Goal: Task Accomplishment & Management: Use online tool/utility

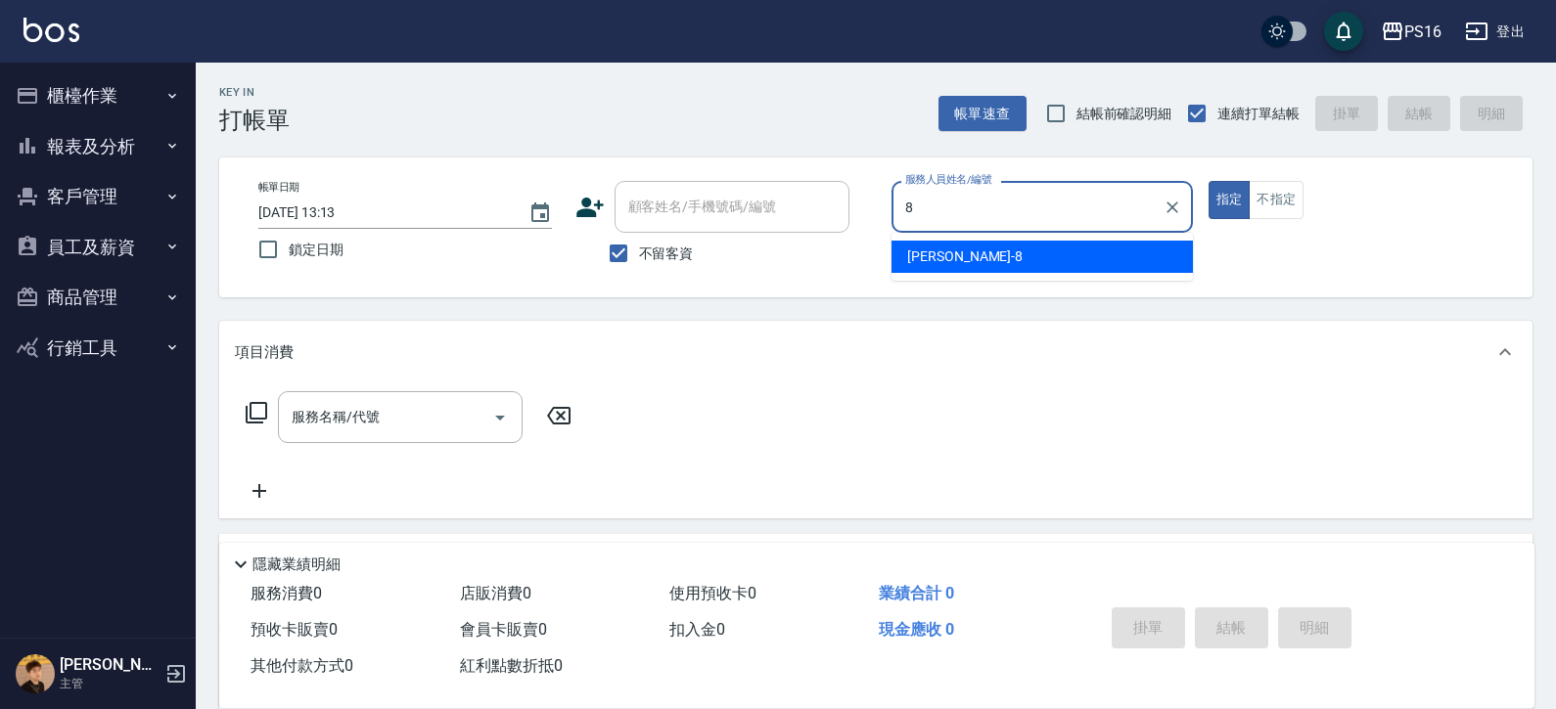
type input "[PERSON_NAME]-8"
type button "true"
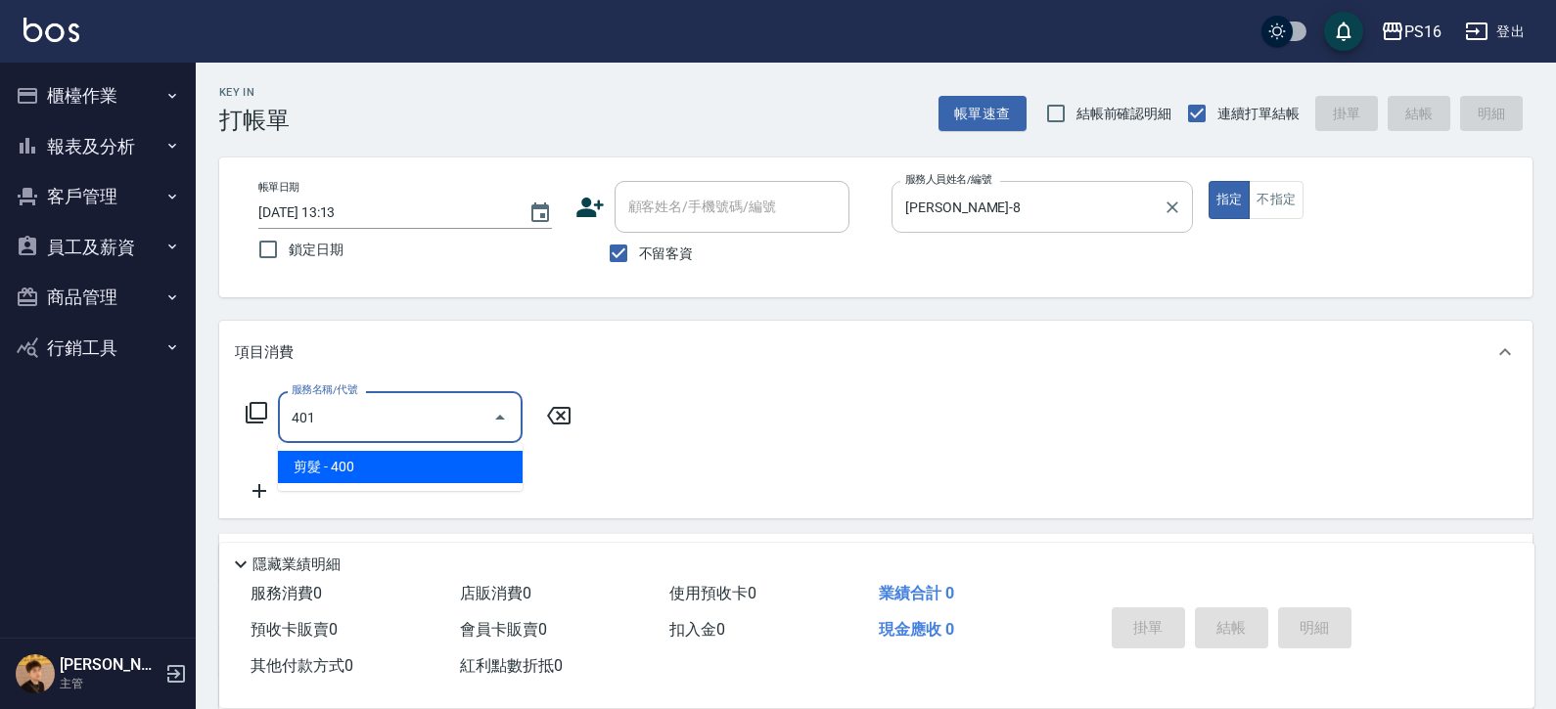
type input "剪髮(401)"
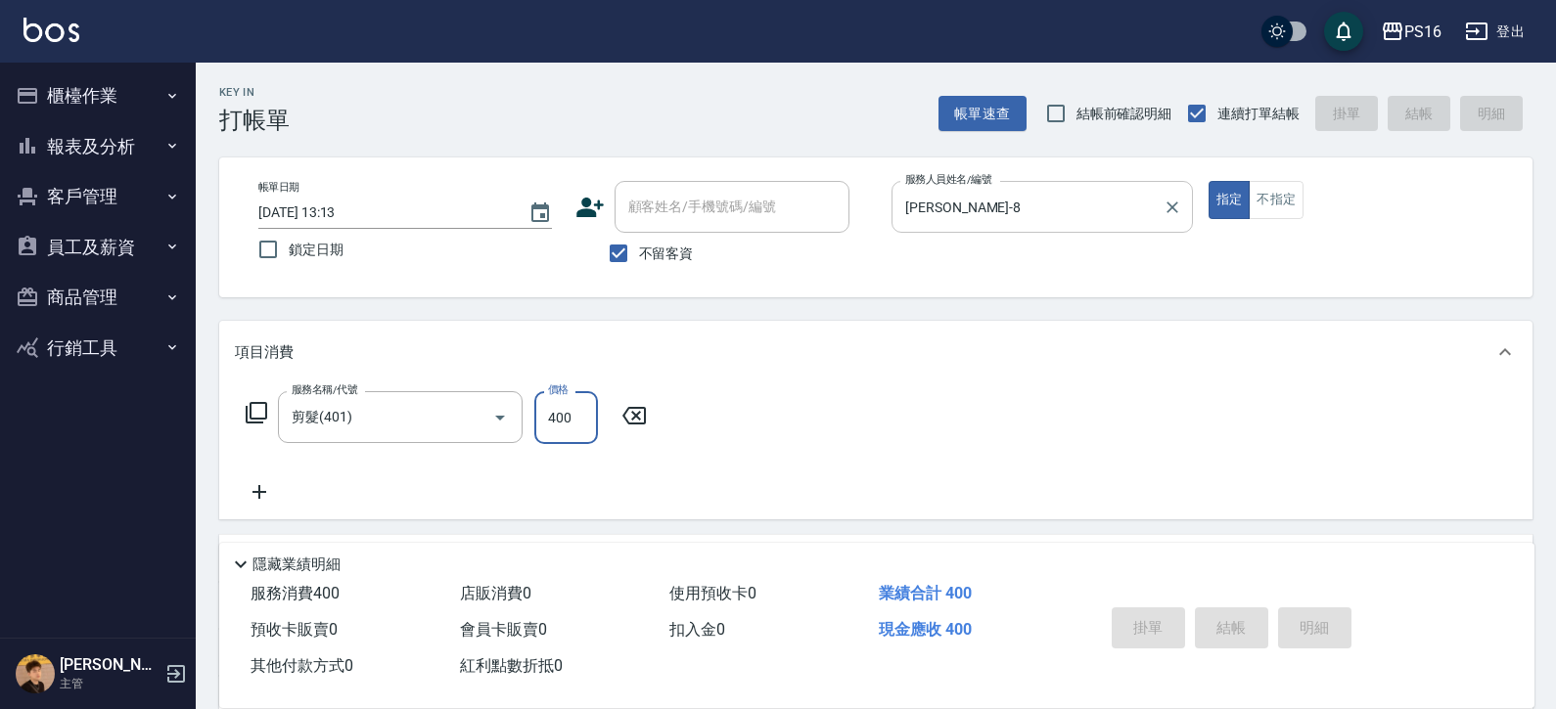
type input "[DATE] 13:17"
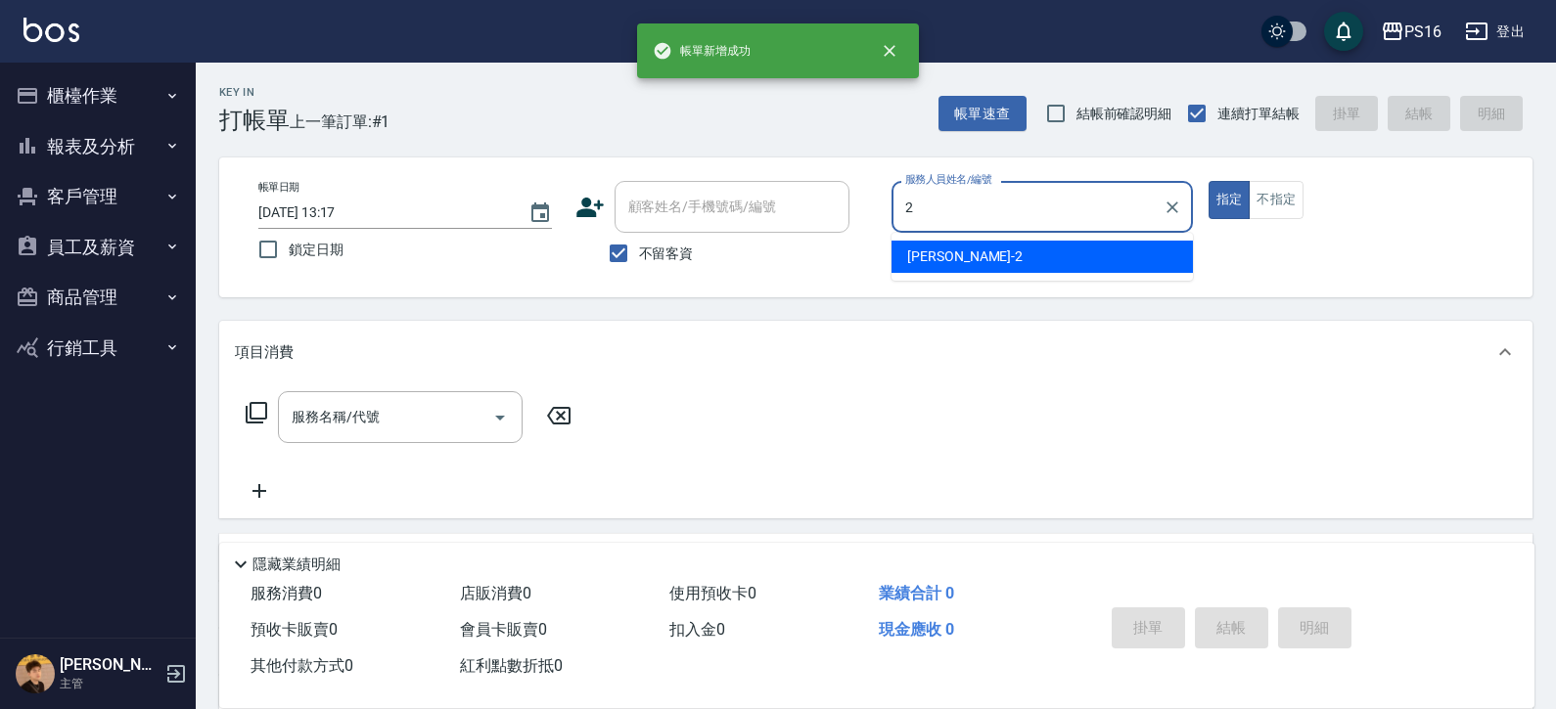
type input "[PERSON_NAME]-2"
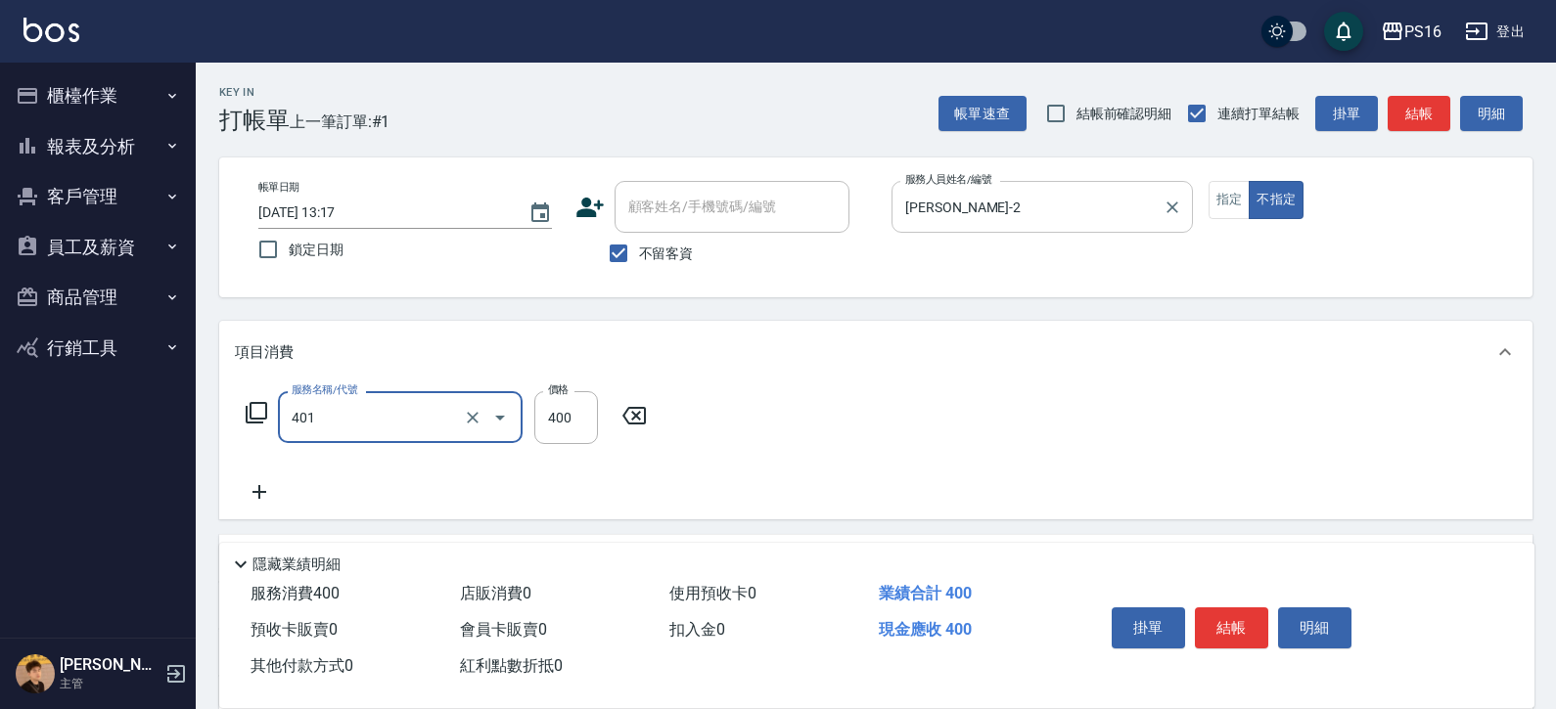
type input "剪髮(401)"
type input "150"
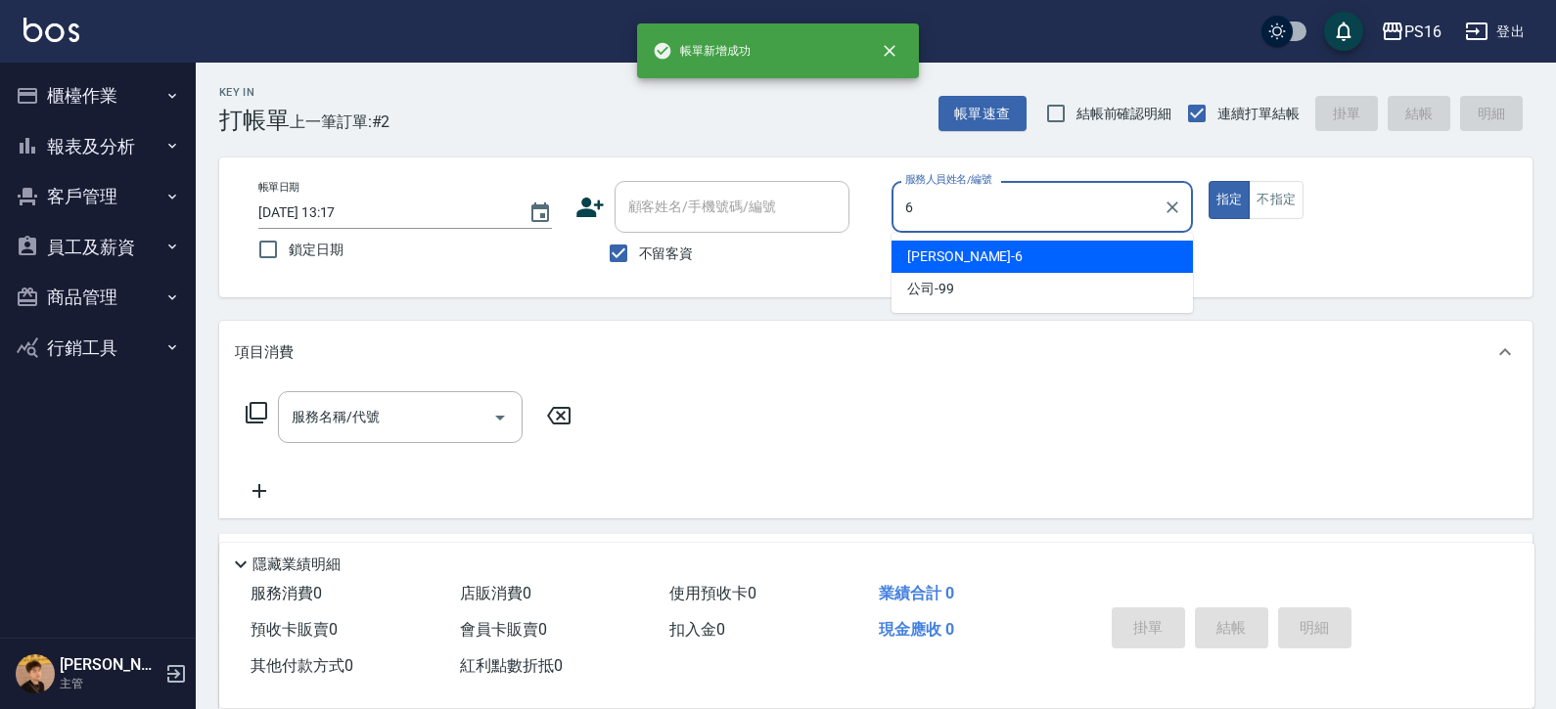
type input "[PERSON_NAME]-6"
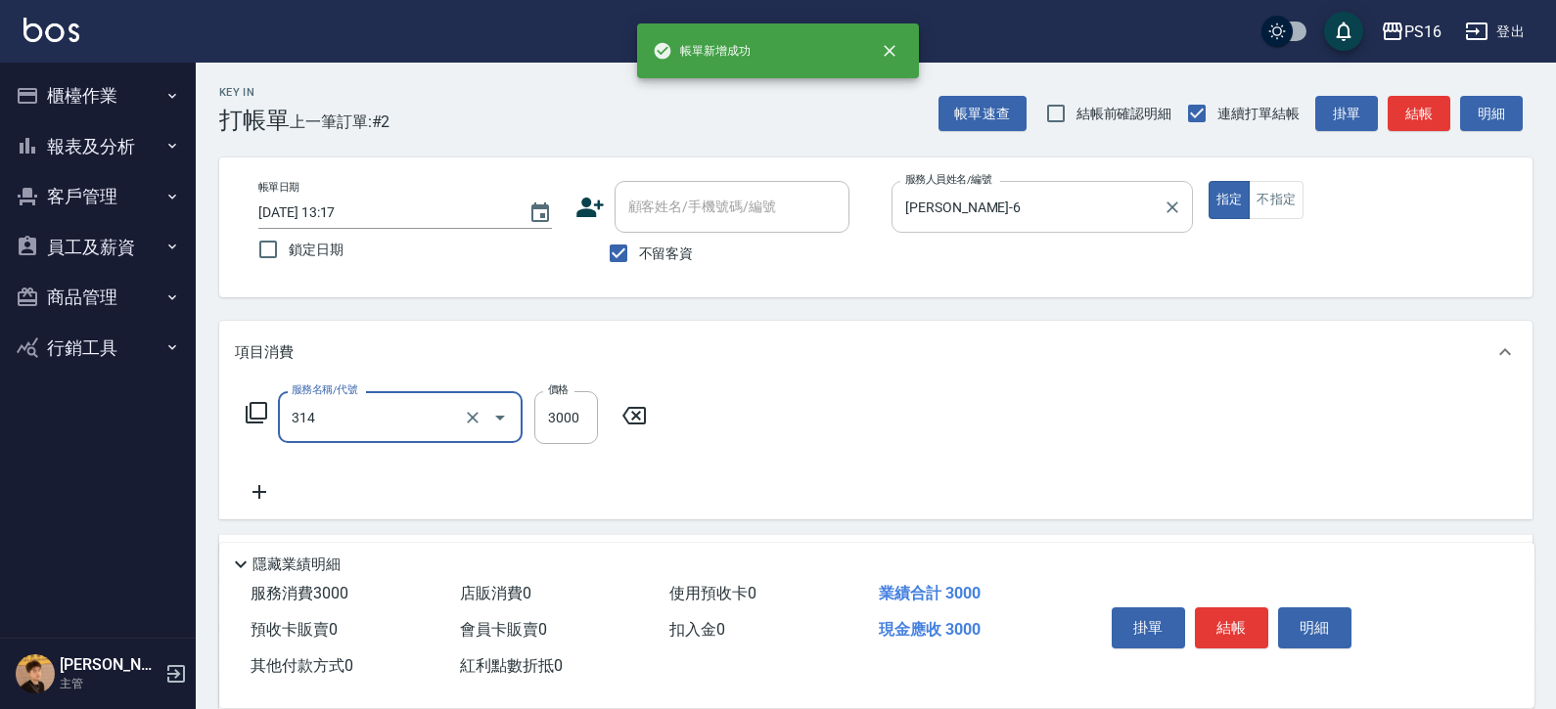
type input "CYA水質感2500UP(314)"
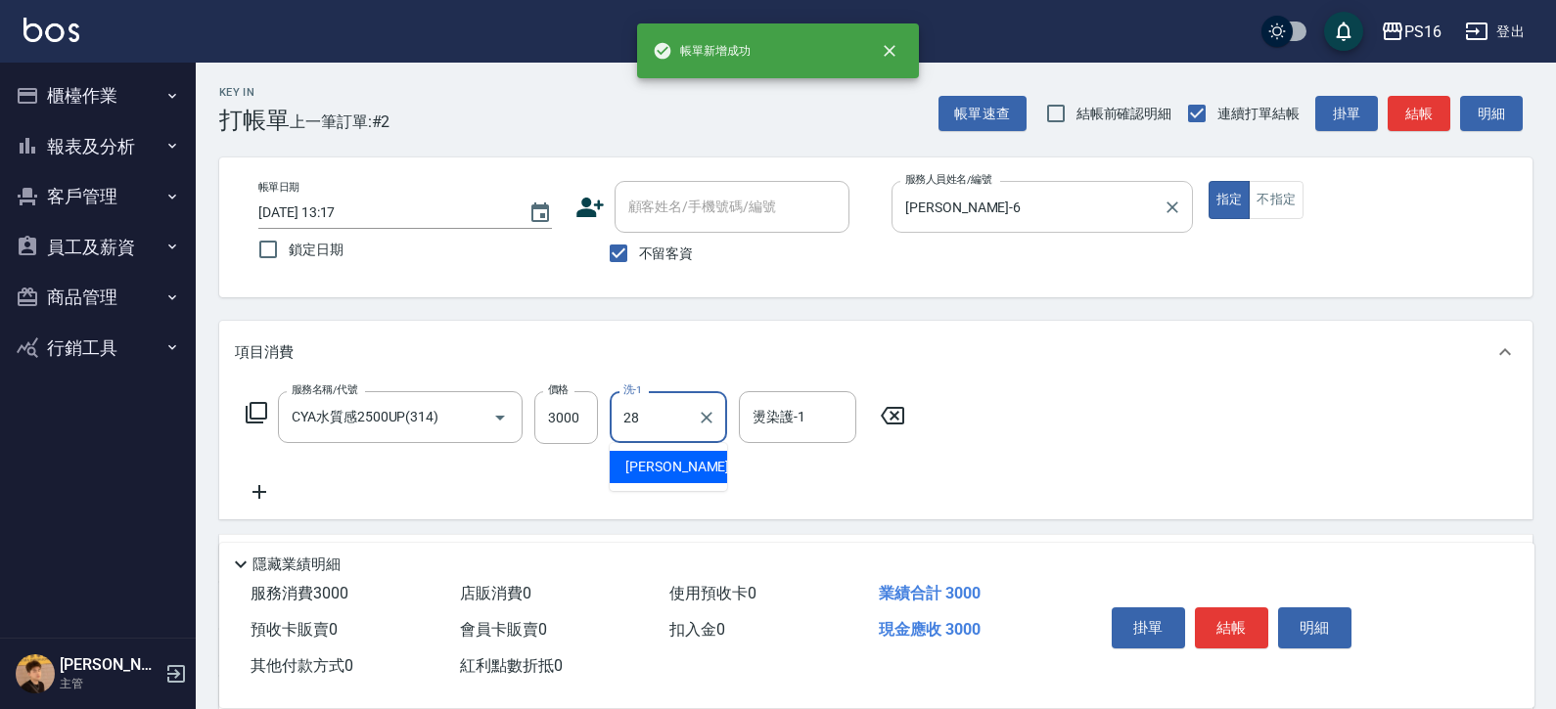
type input "[PERSON_NAME]-28"
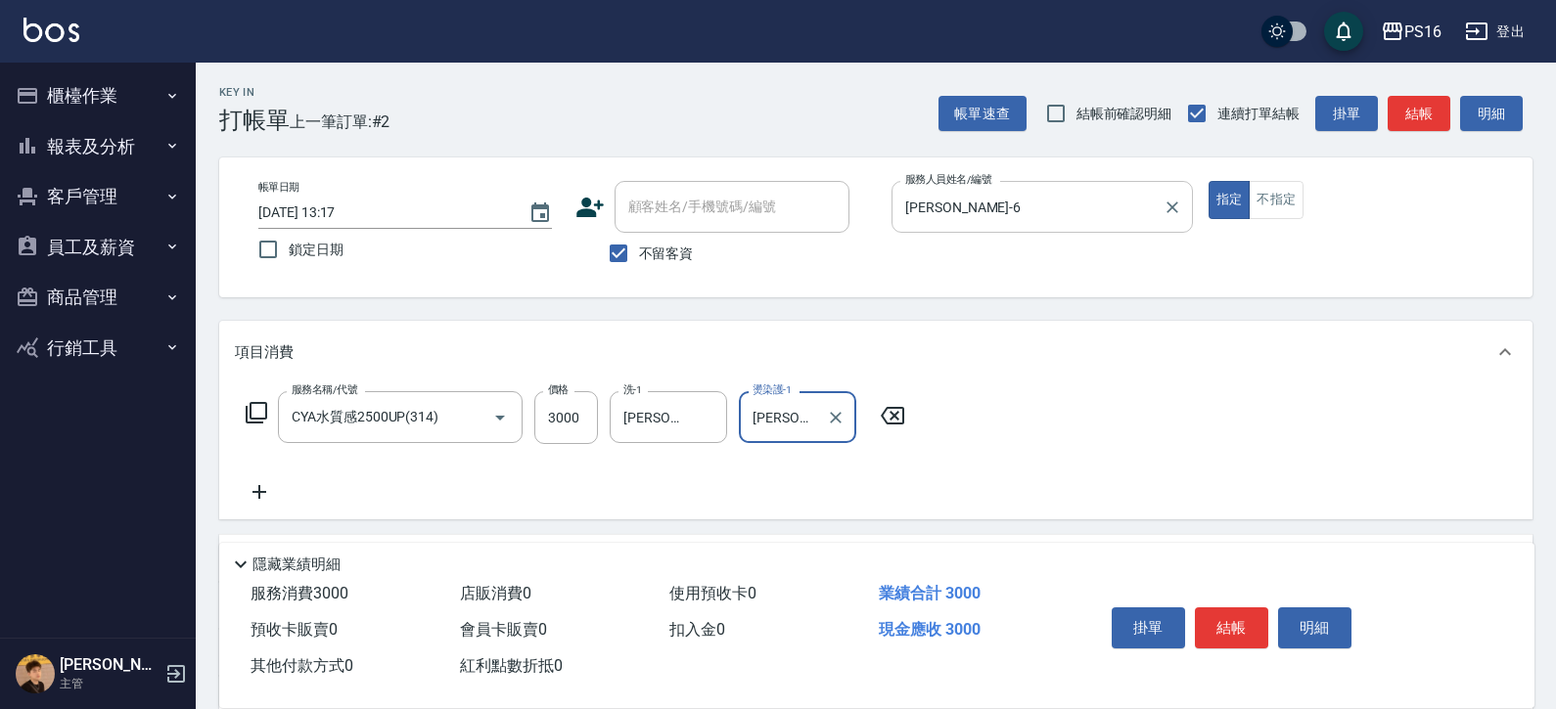
type input "[PERSON_NAME]-28"
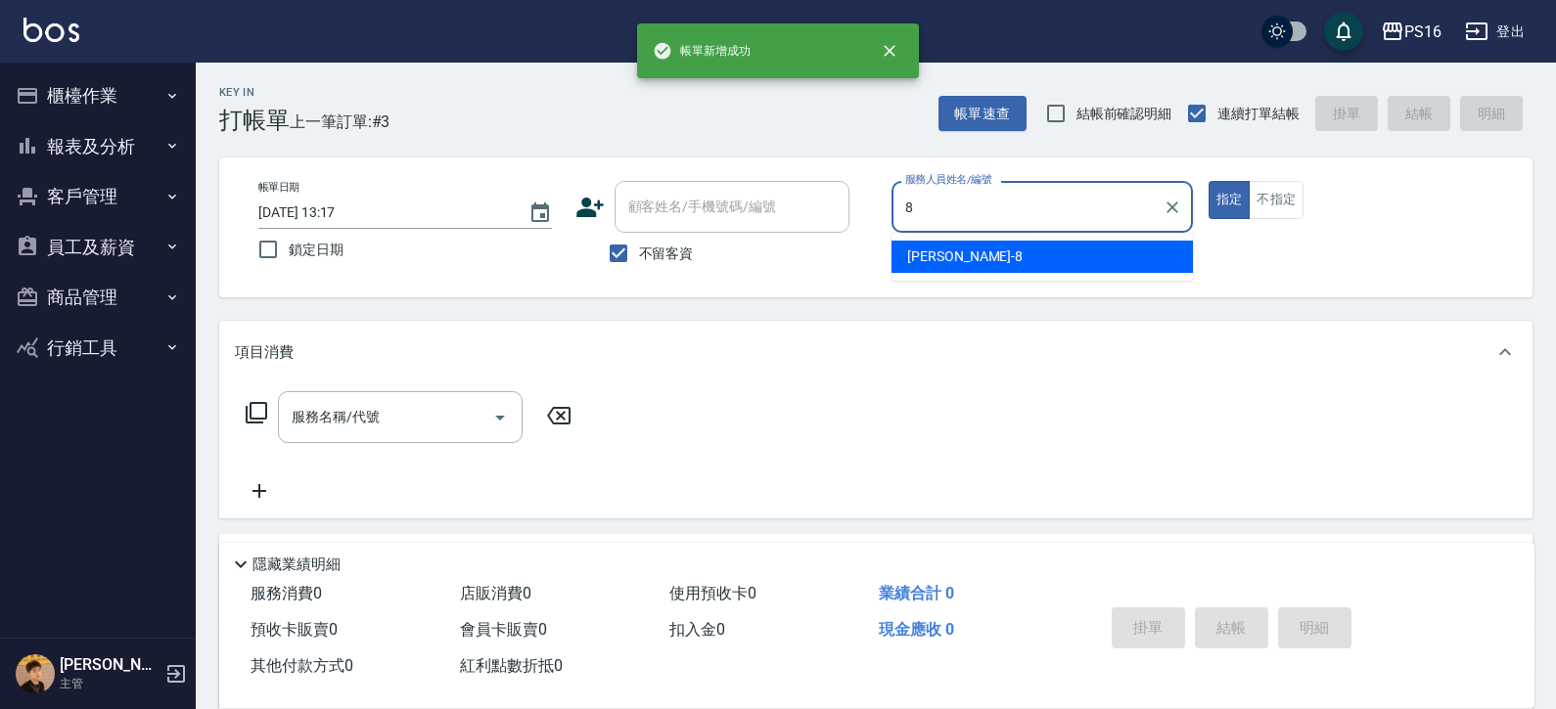
type input "[PERSON_NAME]-8"
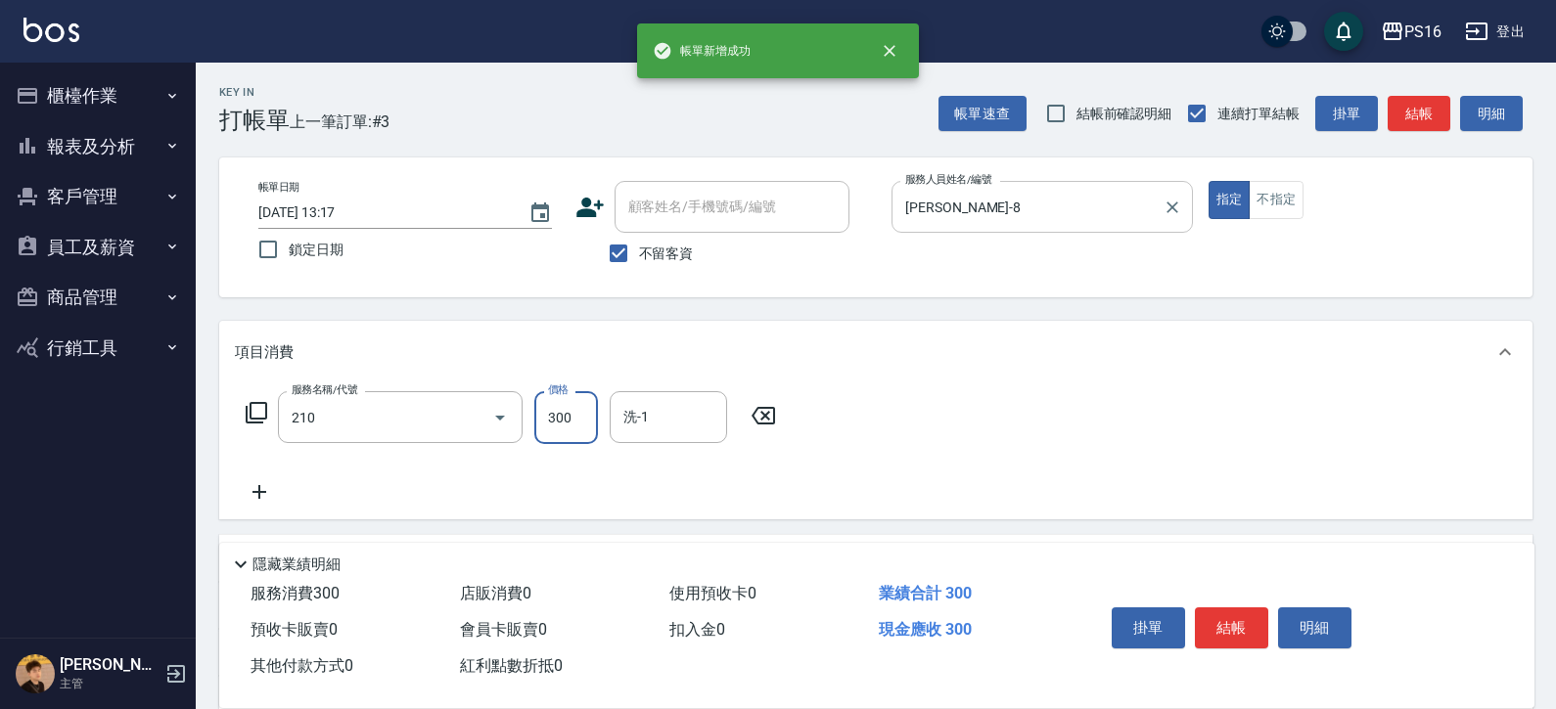
type input "[PERSON_NAME]洗髮精(210)"
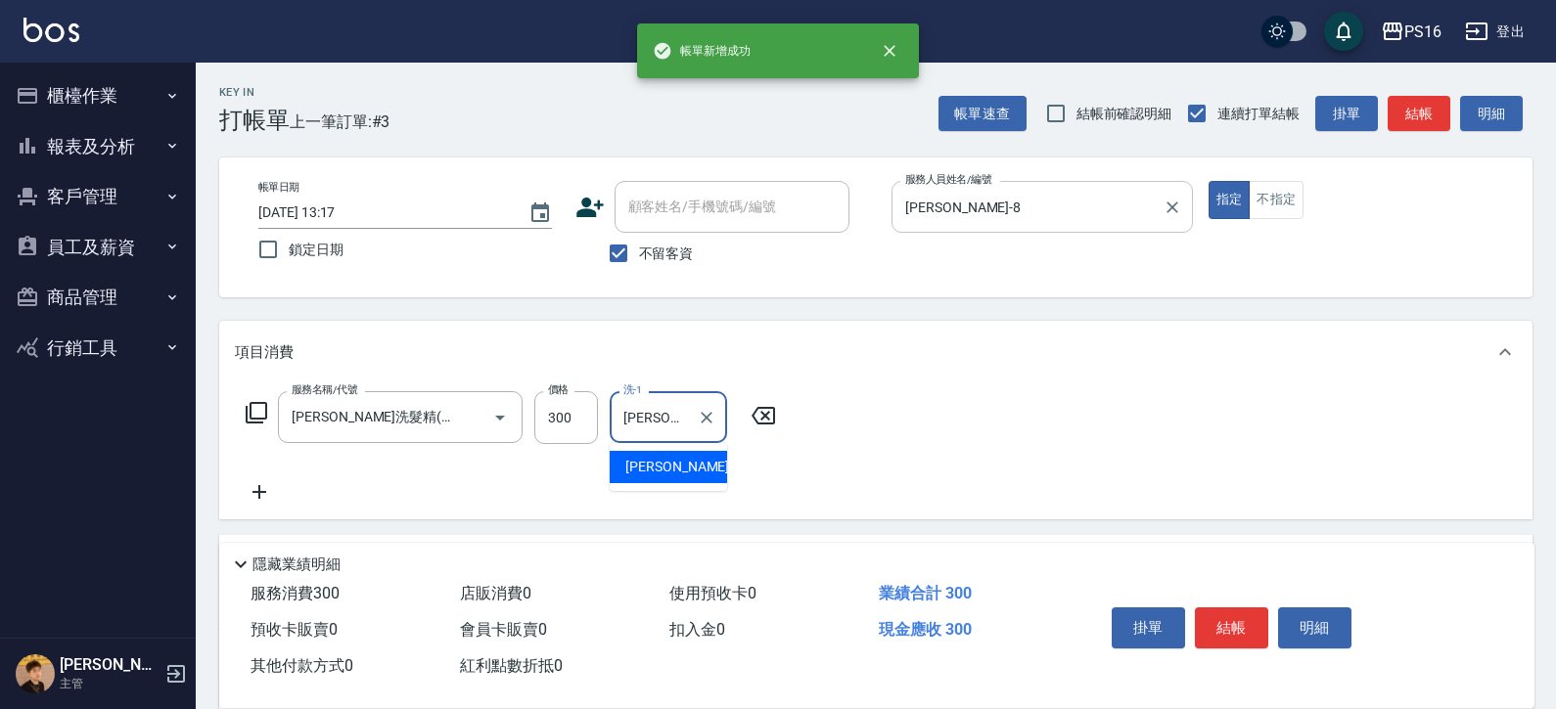
type input "[PERSON_NAME]-28"
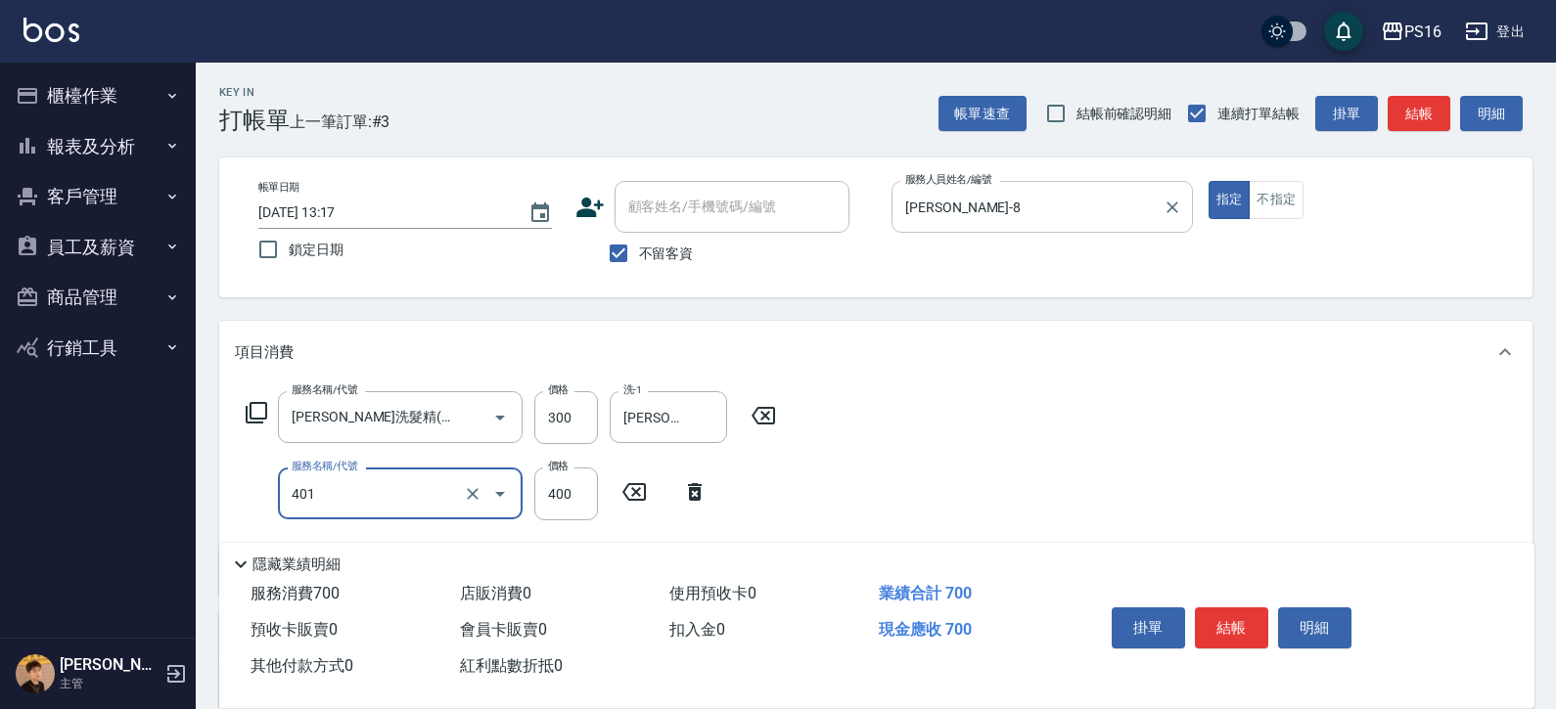
type input "剪髮(401)"
type input "250"
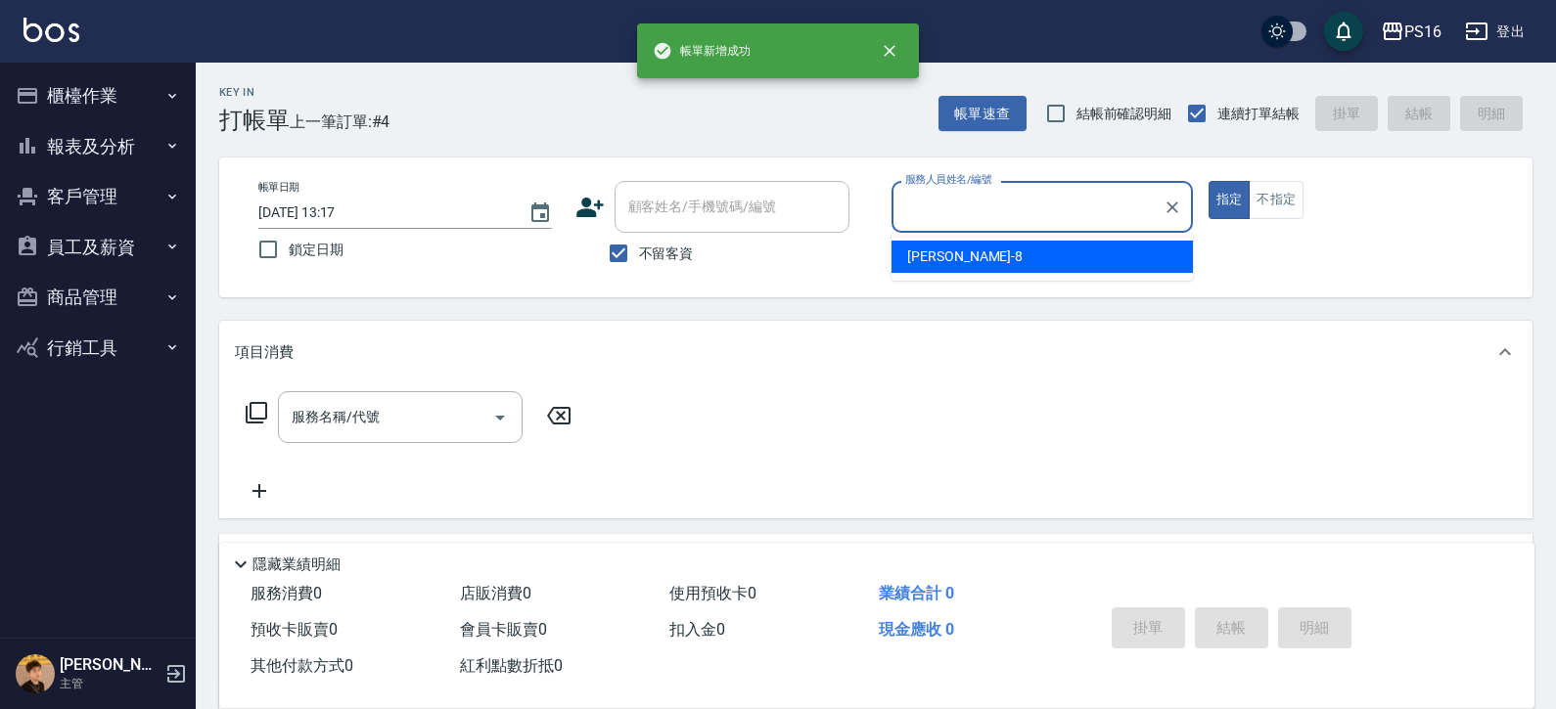
type input "8"
type input "[PERSON_NAME]-2"
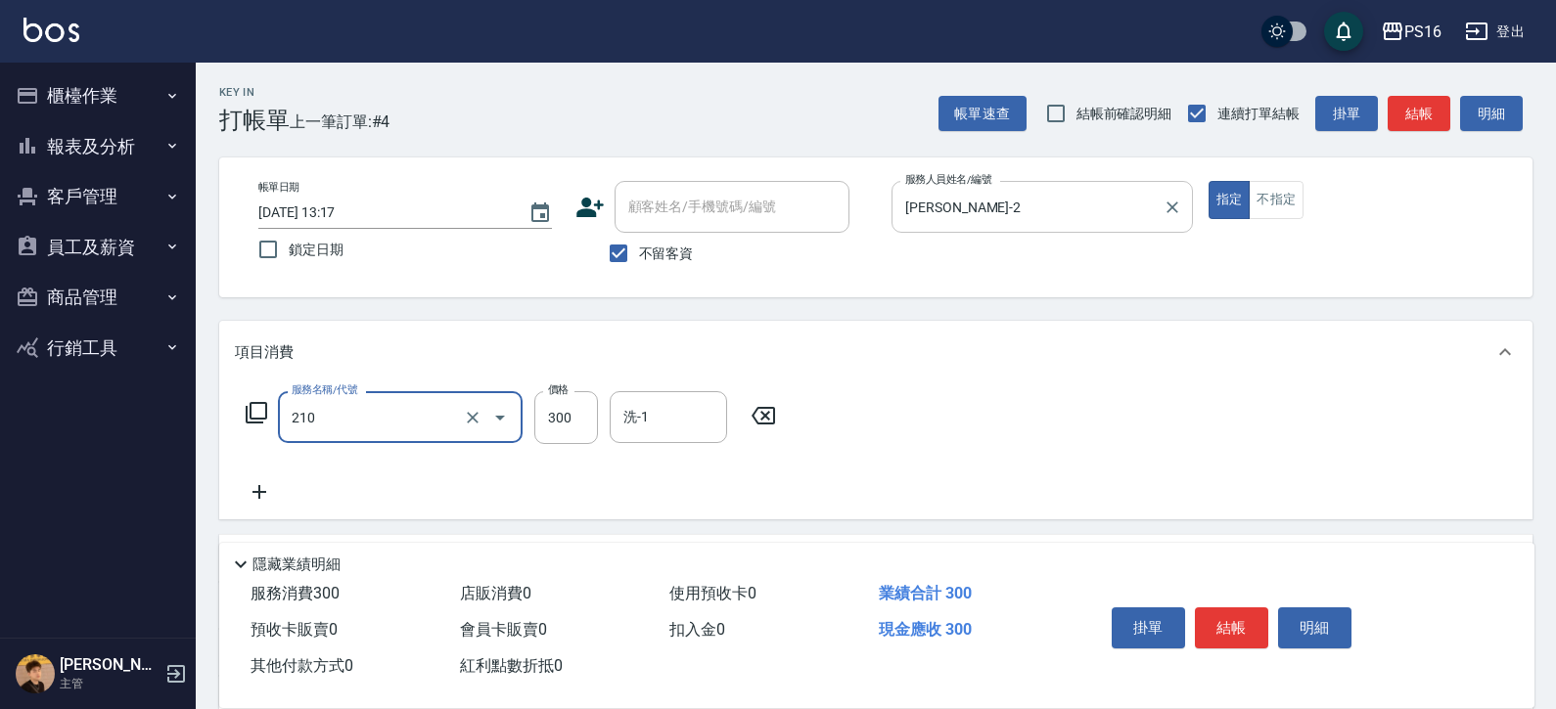
type input "[PERSON_NAME]洗髮精(210)"
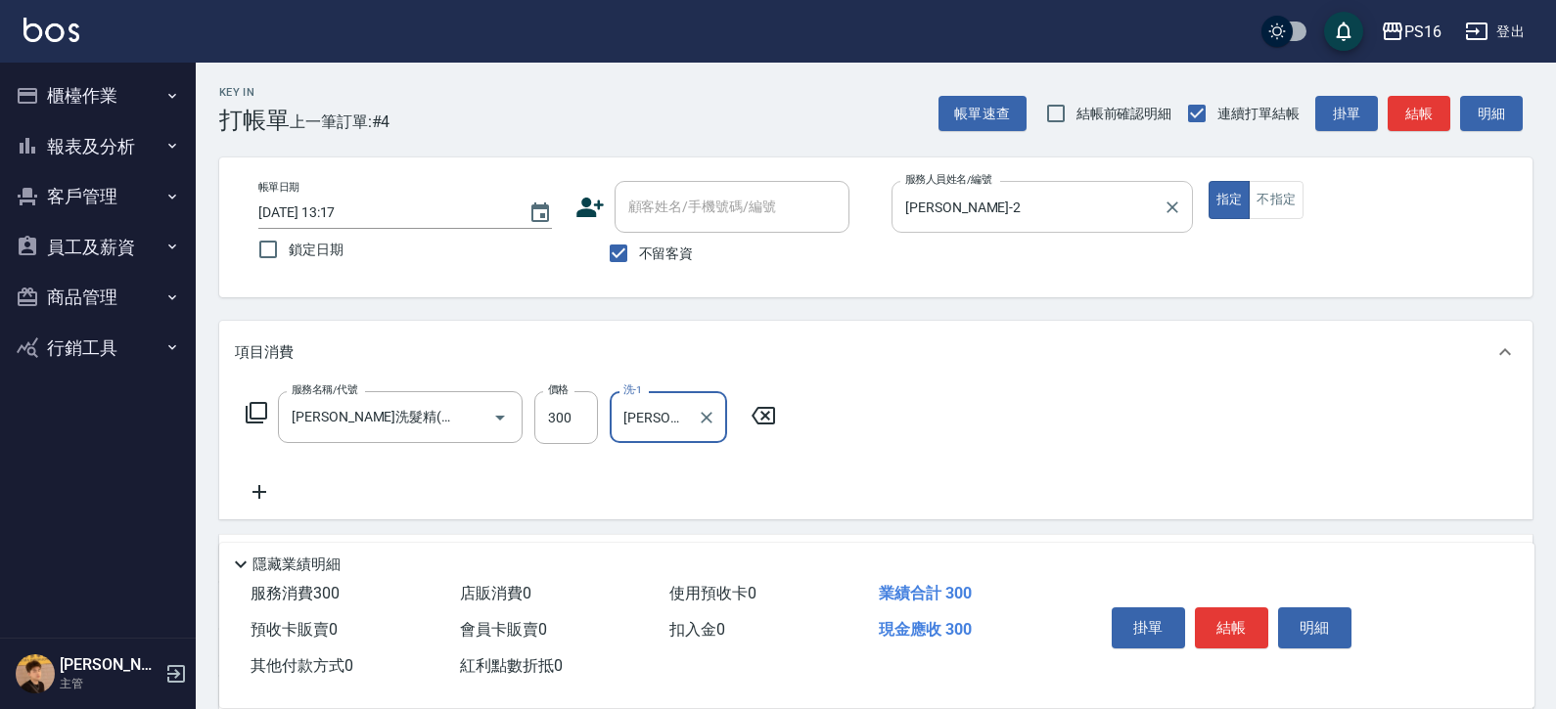
type input "[PERSON_NAME]-2"
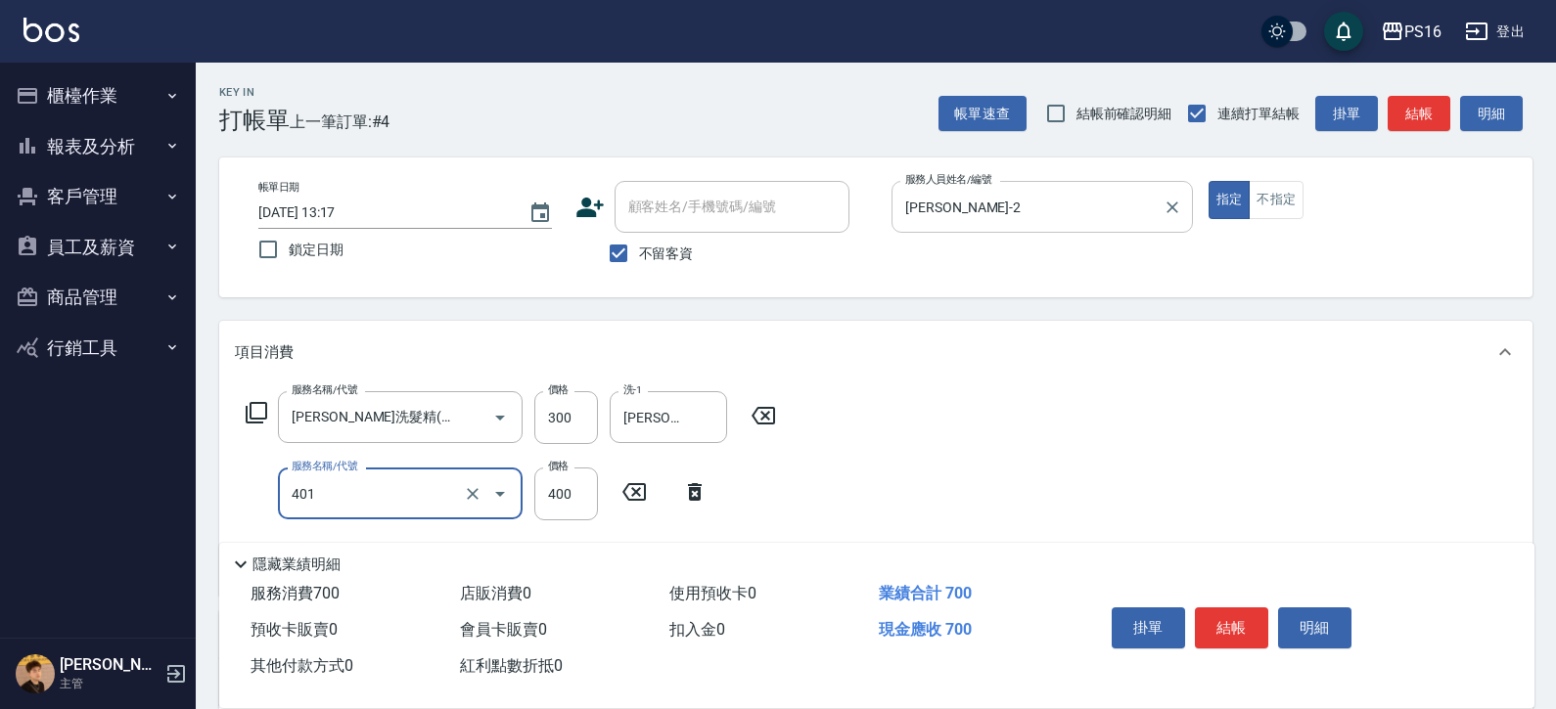
type input "剪髮(401)"
type input "300"
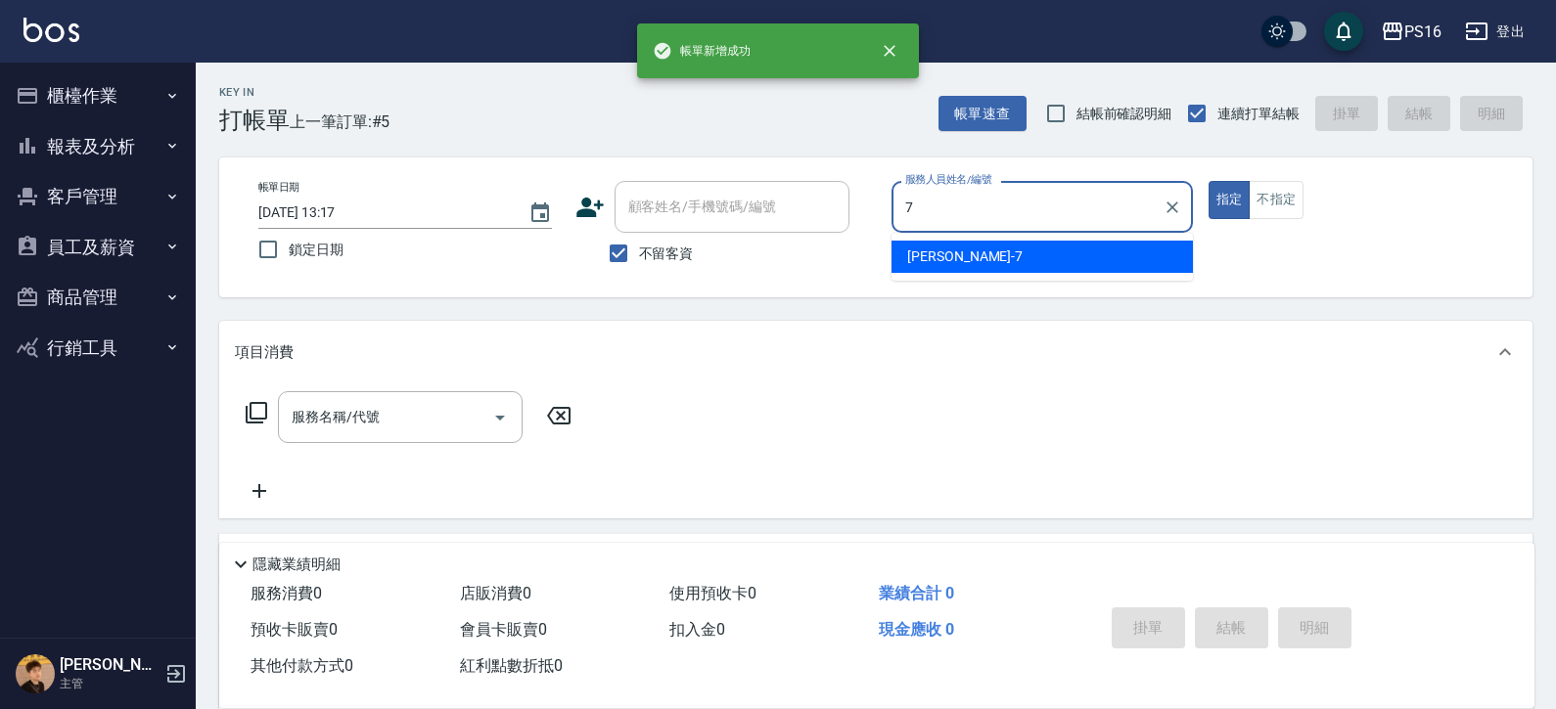
type input "[PERSON_NAME]-7"
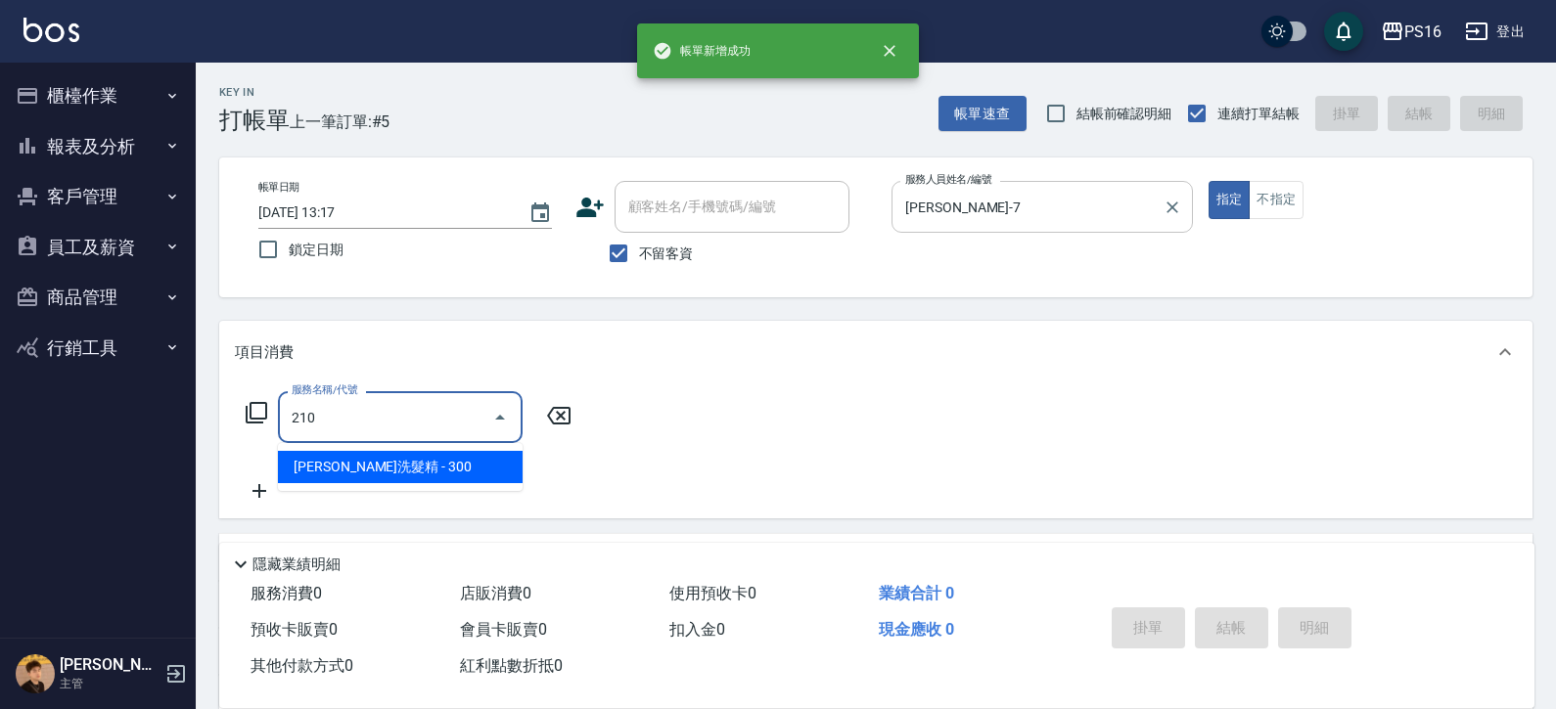
type input "[PERSON_NAME]洗髮精(210)"
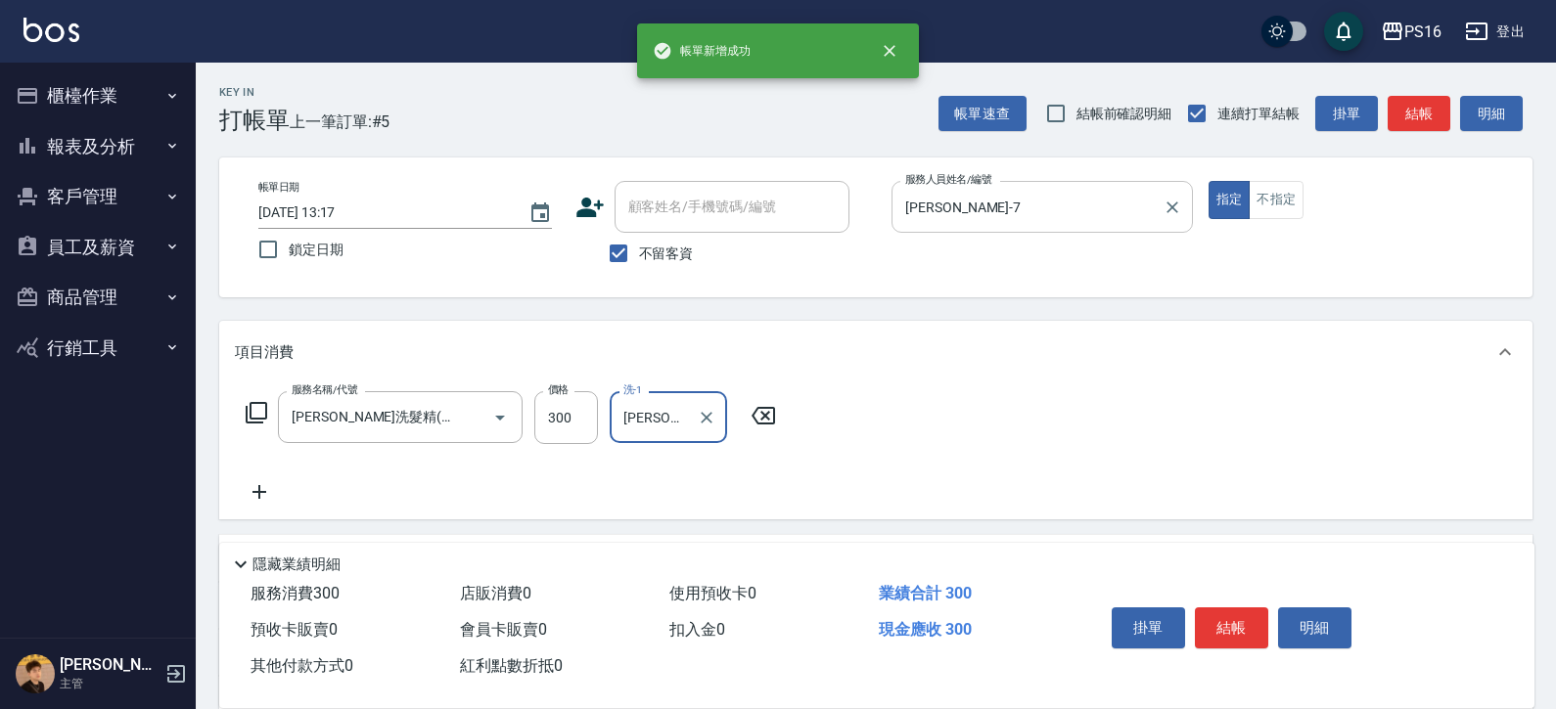
type input "[PERSON_NAME]-28"
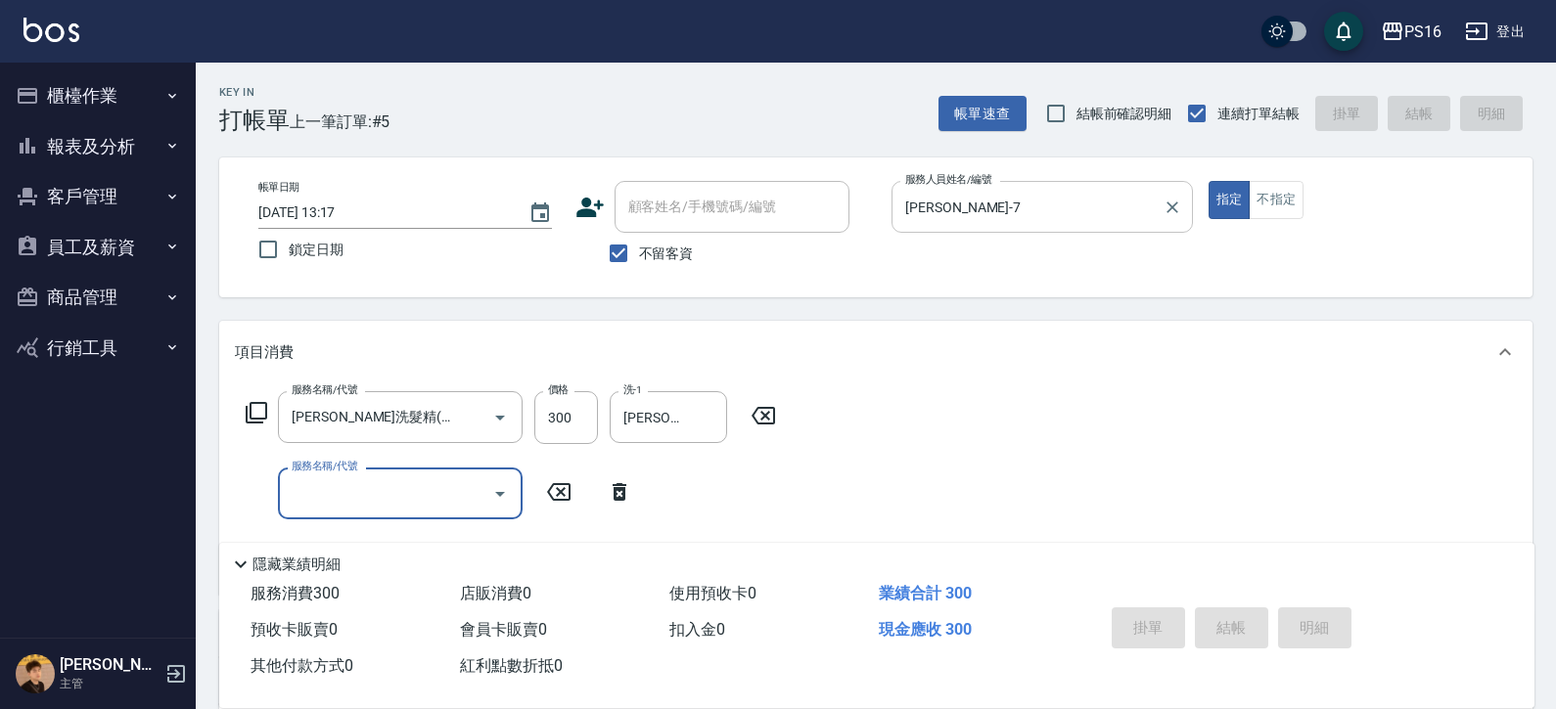
type input "[DATE] 13:18"
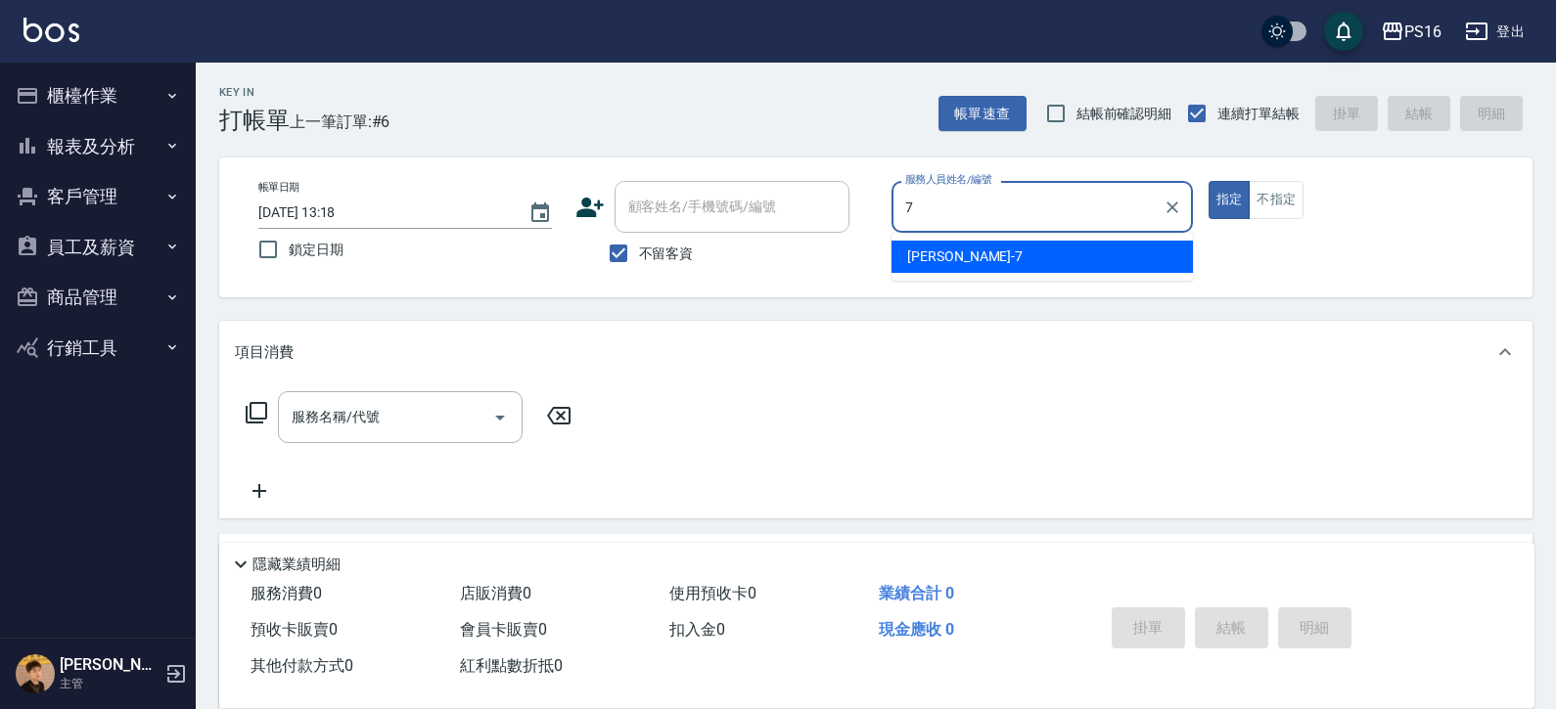
type input "[PERSON_NAME]-7"
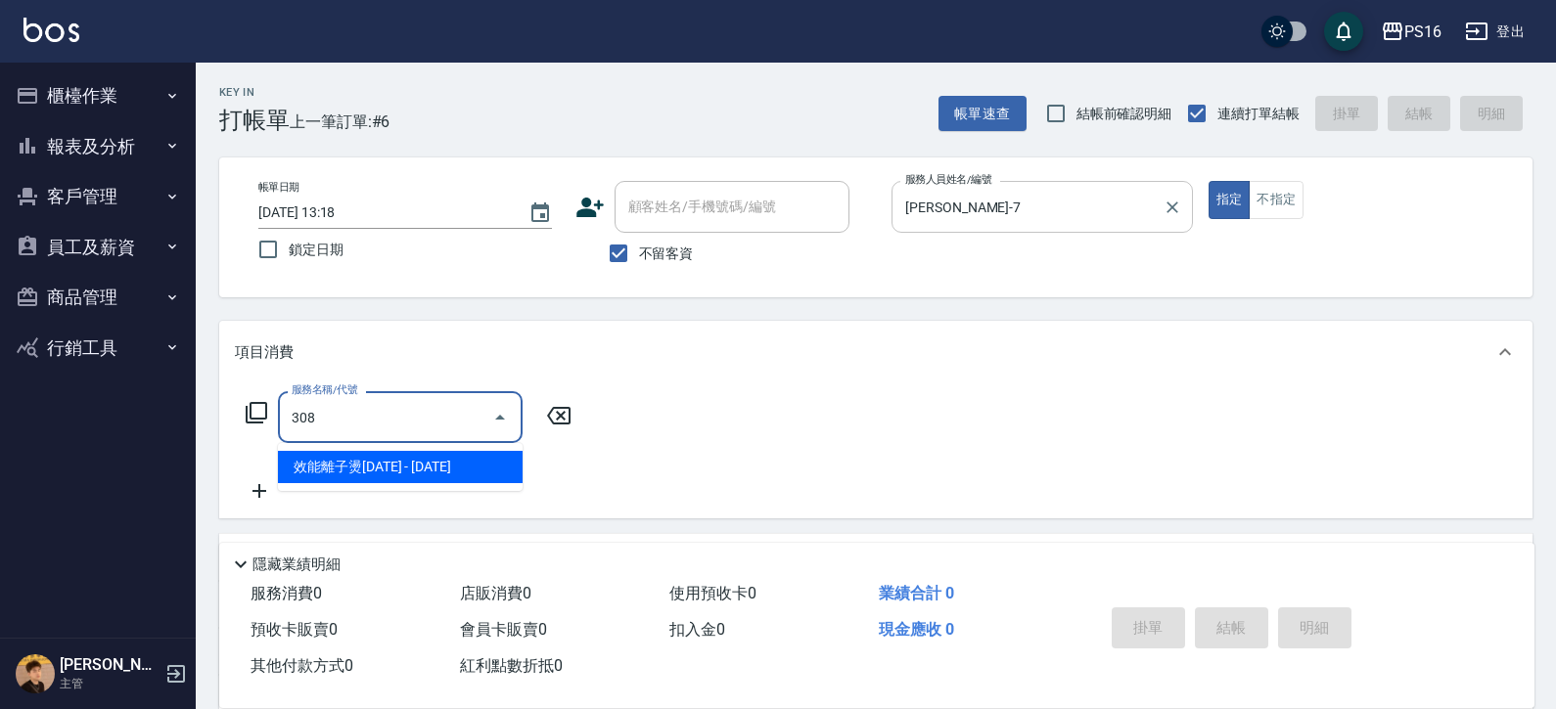
type input "效能離子燙1500(308)"
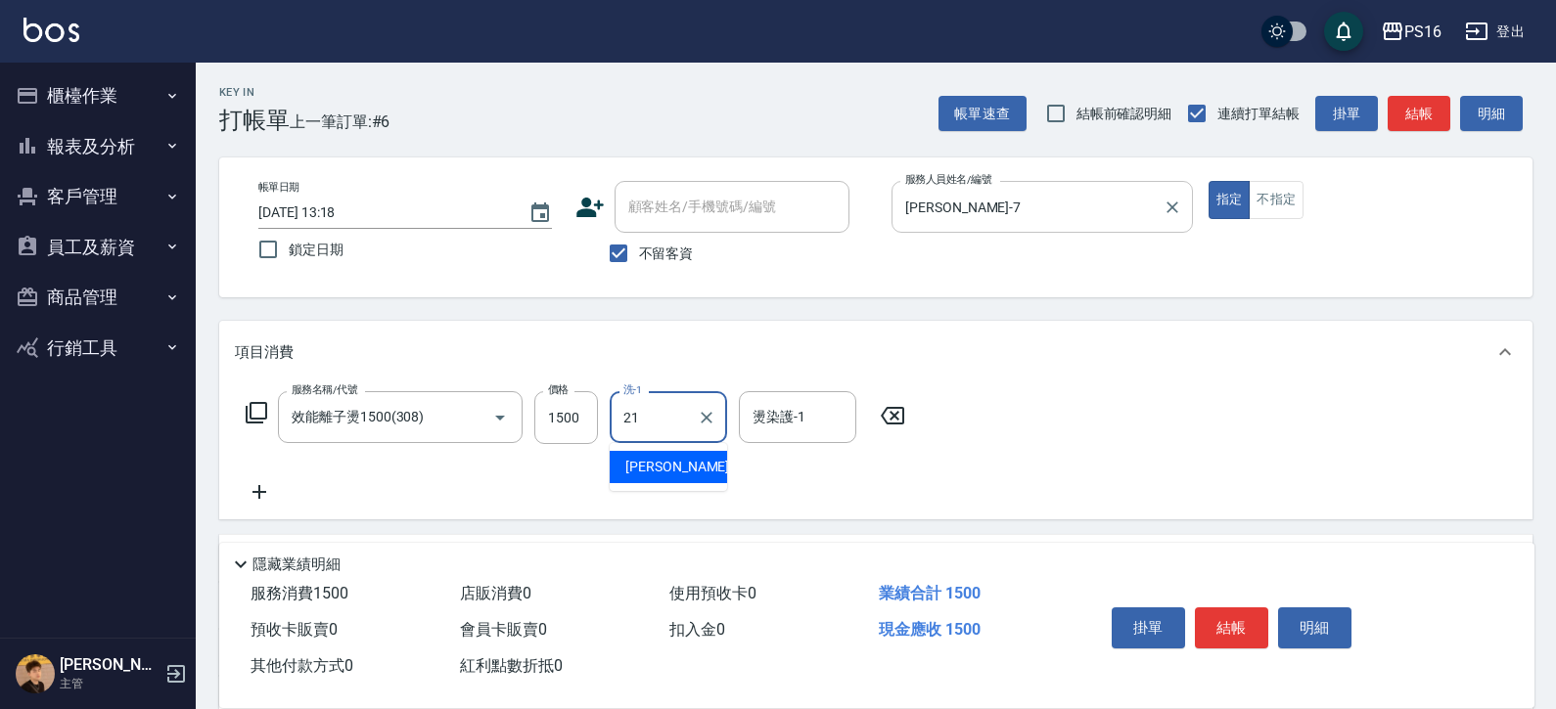
type input "[PERSON_NAME]-21"
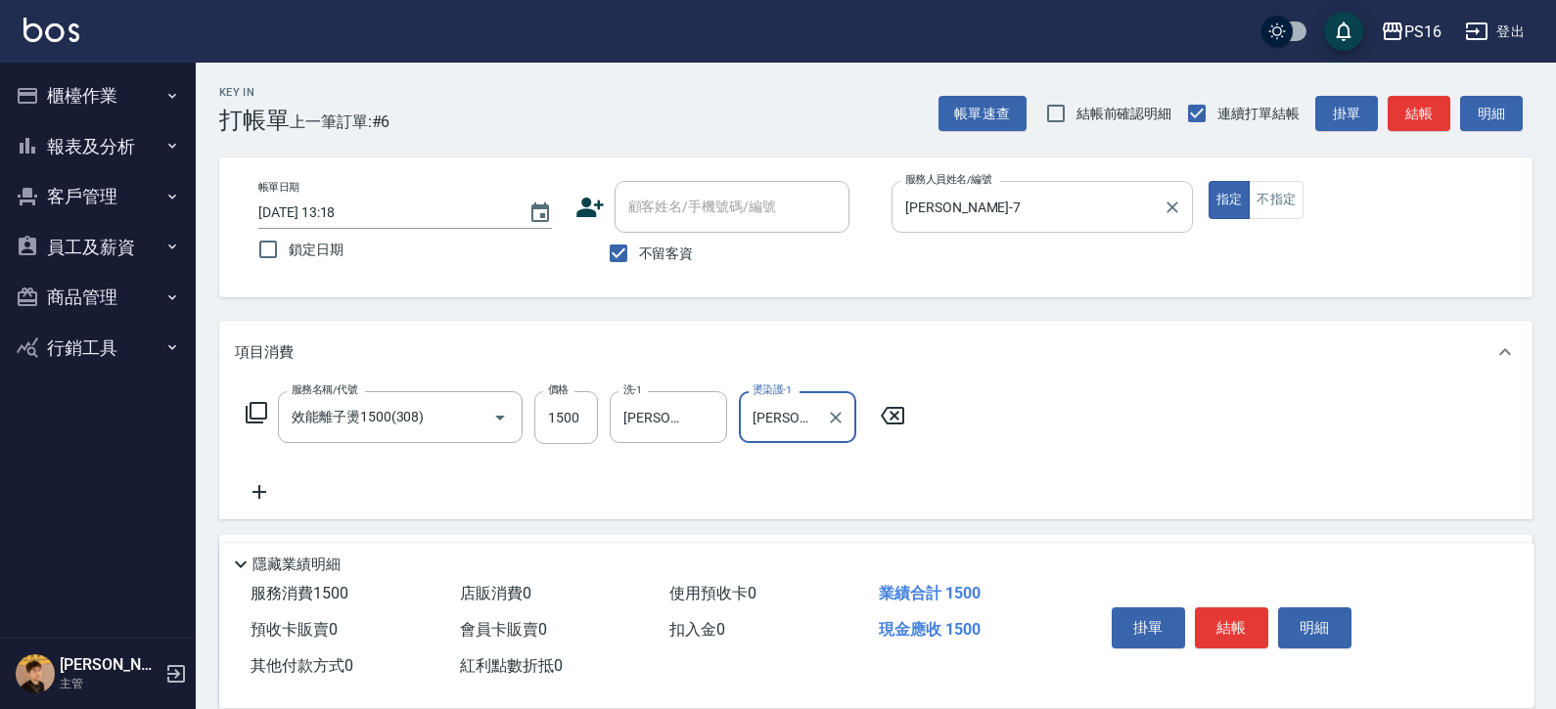
type input "[PERSON_NAME]-20"
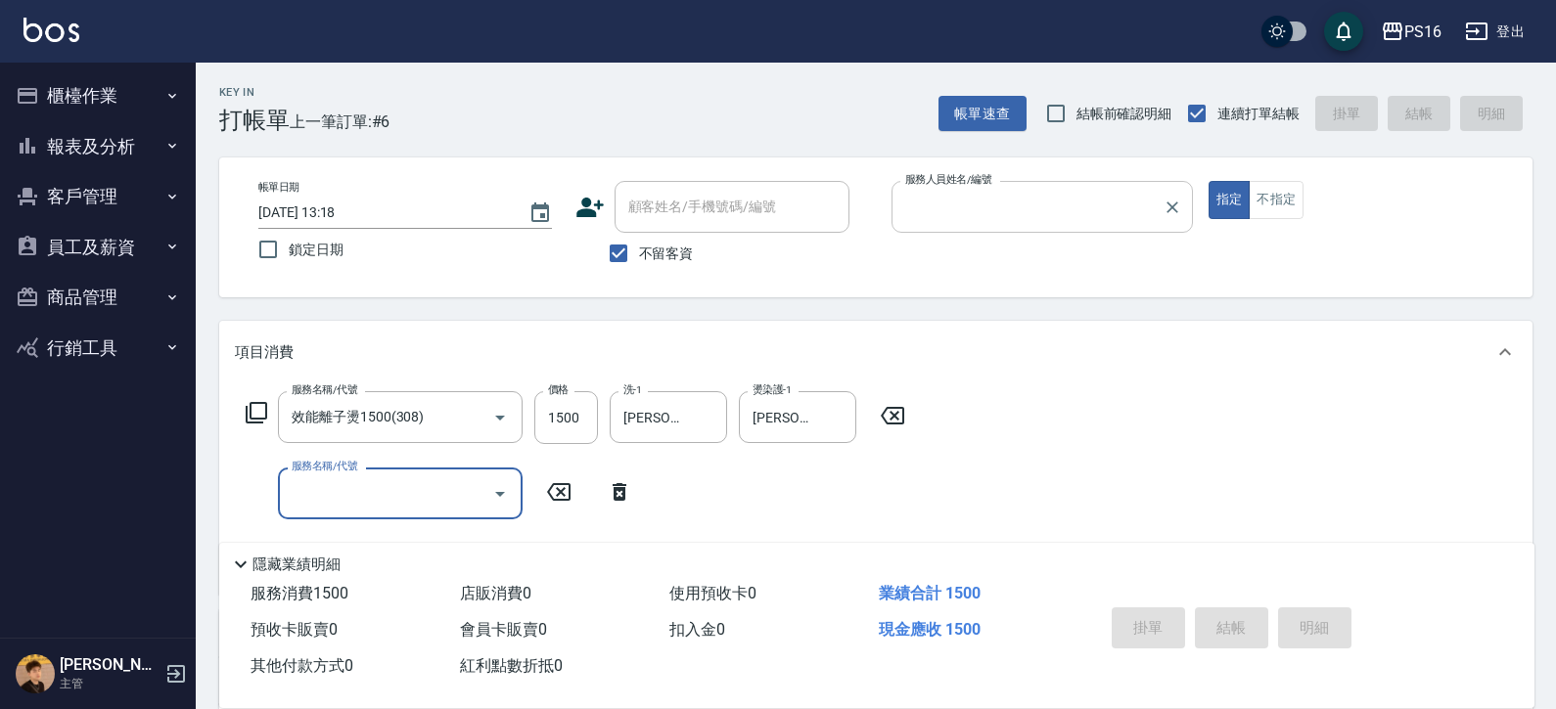
type input "[DATE] 14:07"
type input "8"
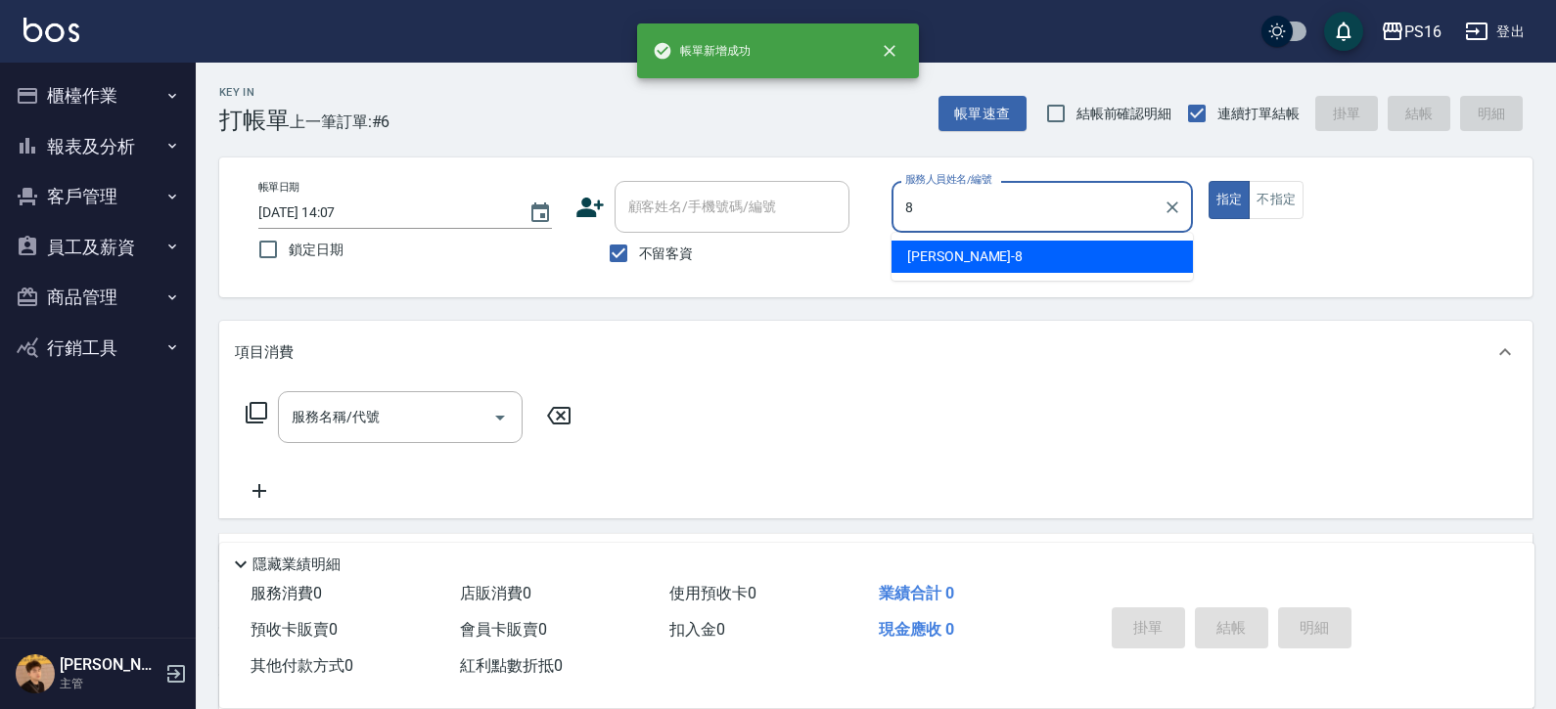
type input "[PERSON_NAME]-8"
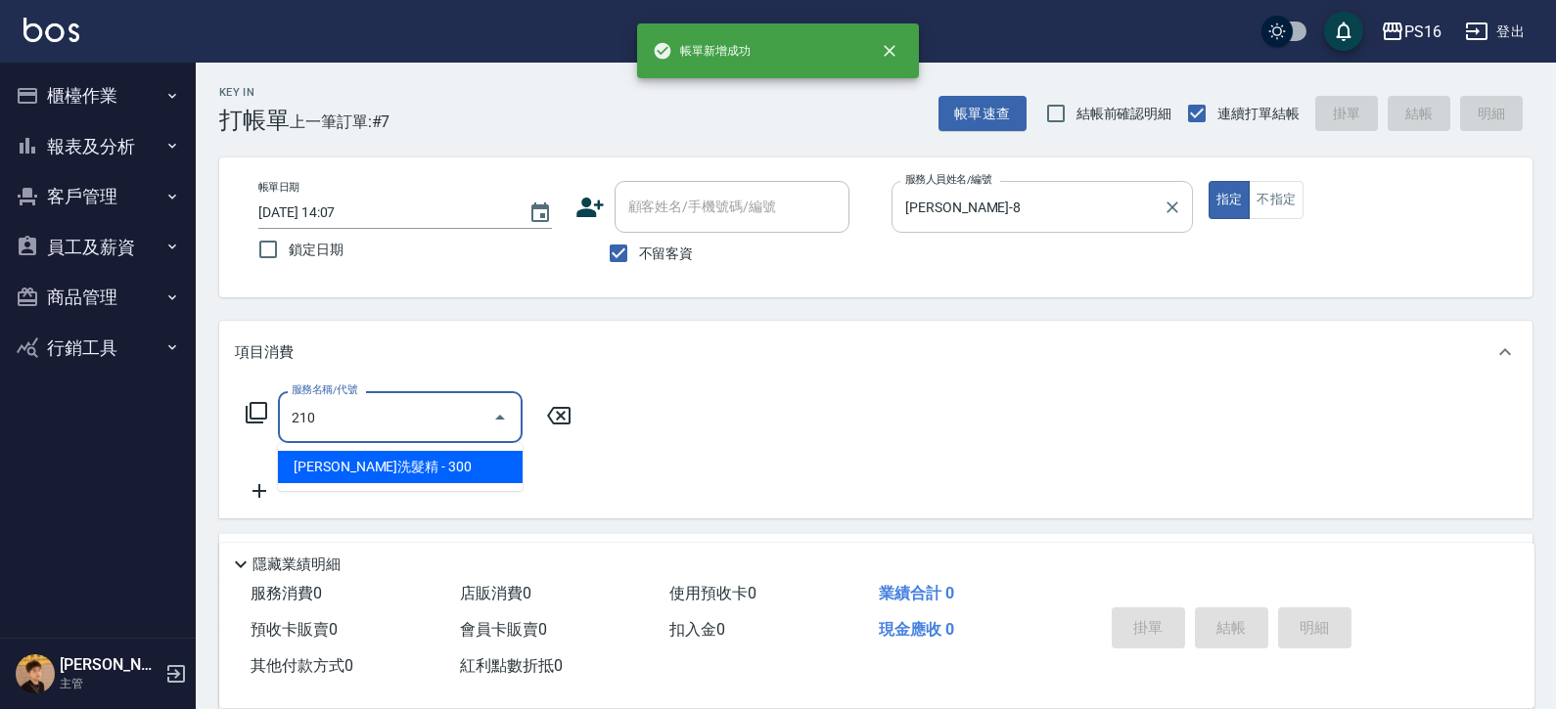
type input "[PERSON_NAME]洗髮精(210)"
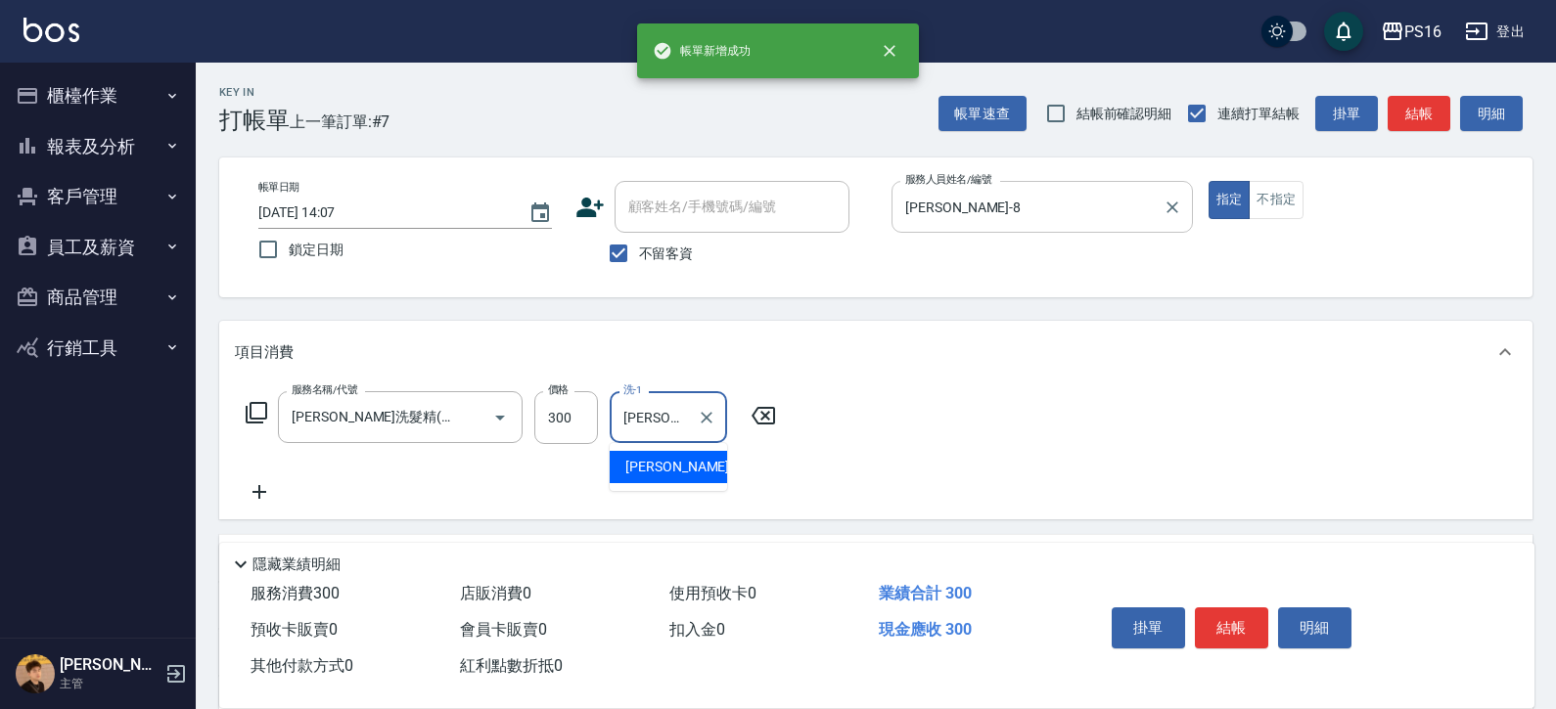
type input "[PERSON_NAME]-28"
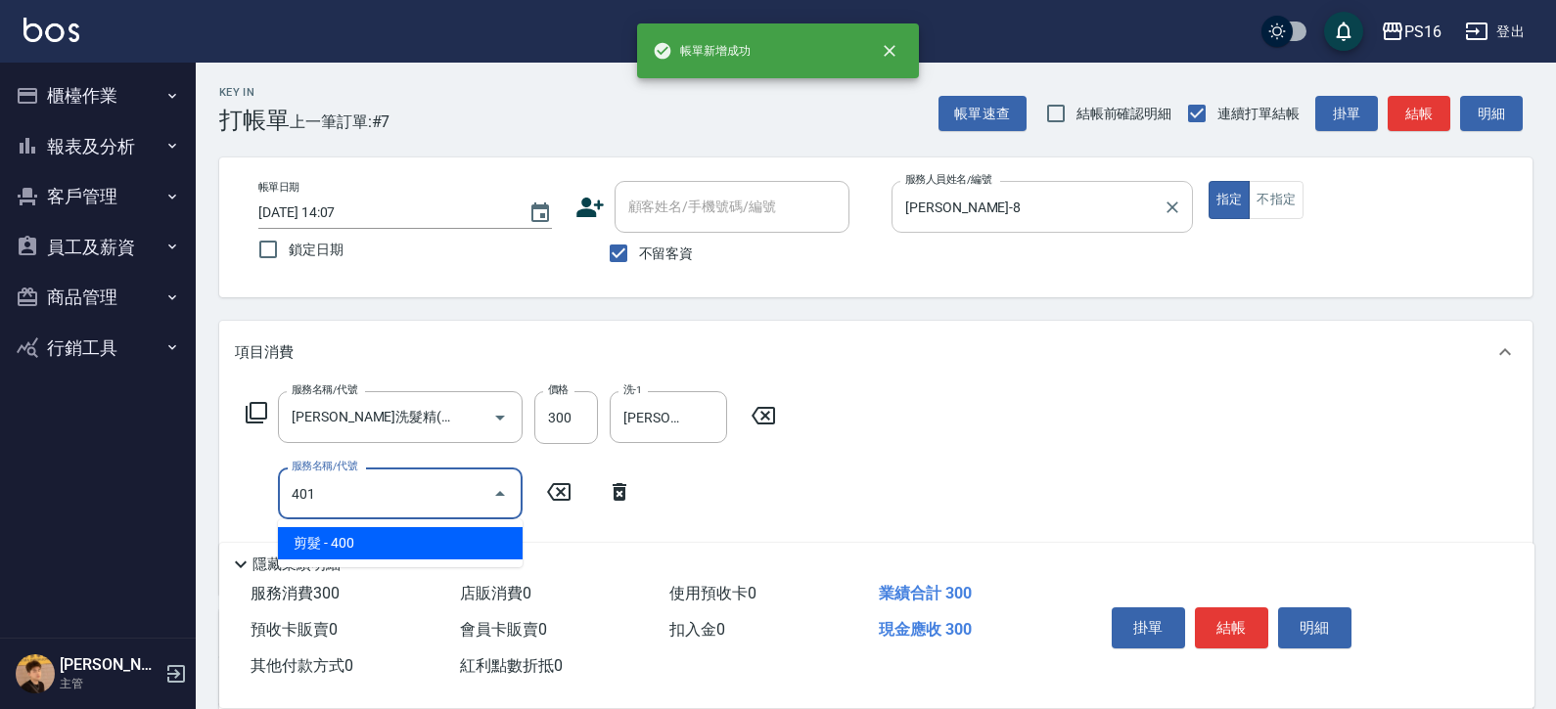
type input "剪髮(401)"
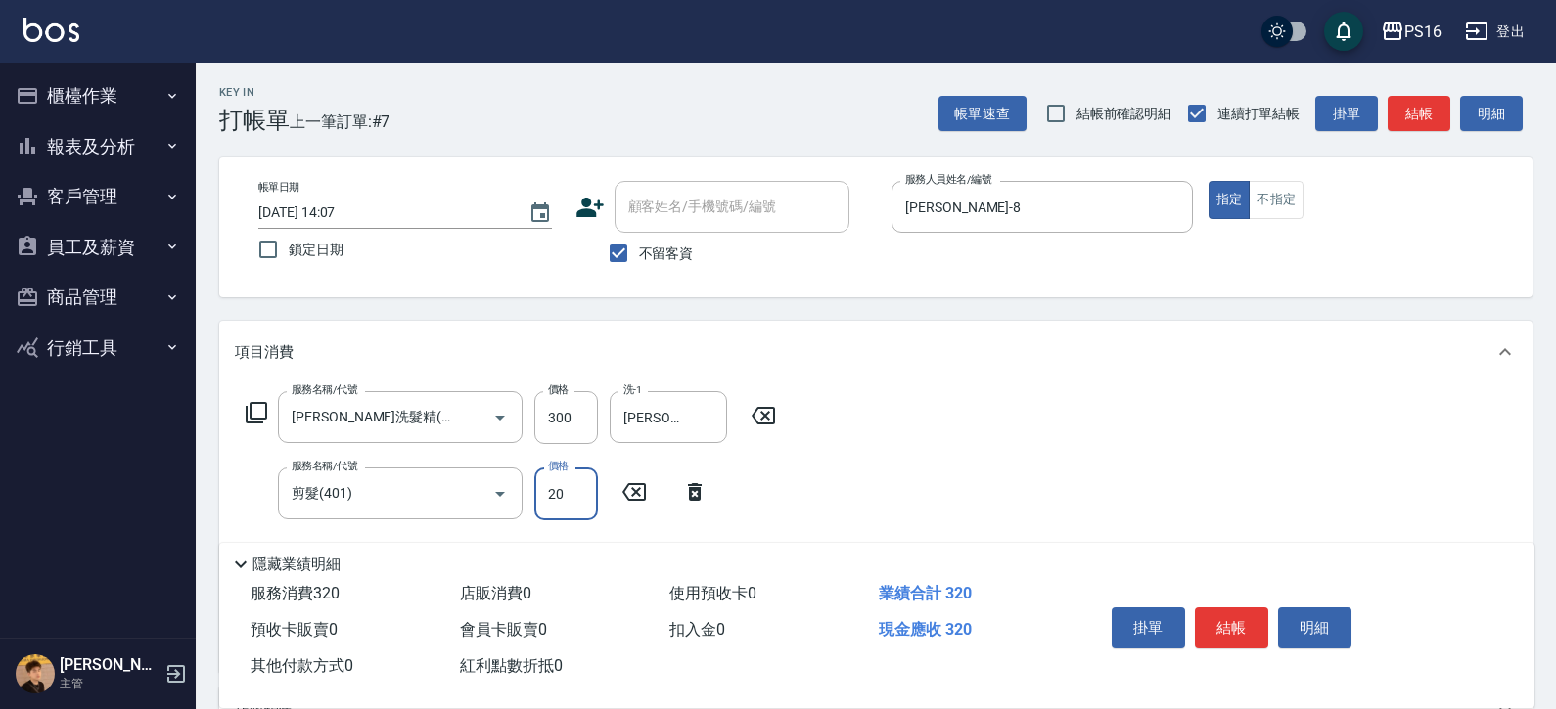
click at [570, 517] on input "20" at bounding box center [566, 494] width 64 height 53
type input "250"
